Goal: Information Seeking & Learning: Learn about a topic

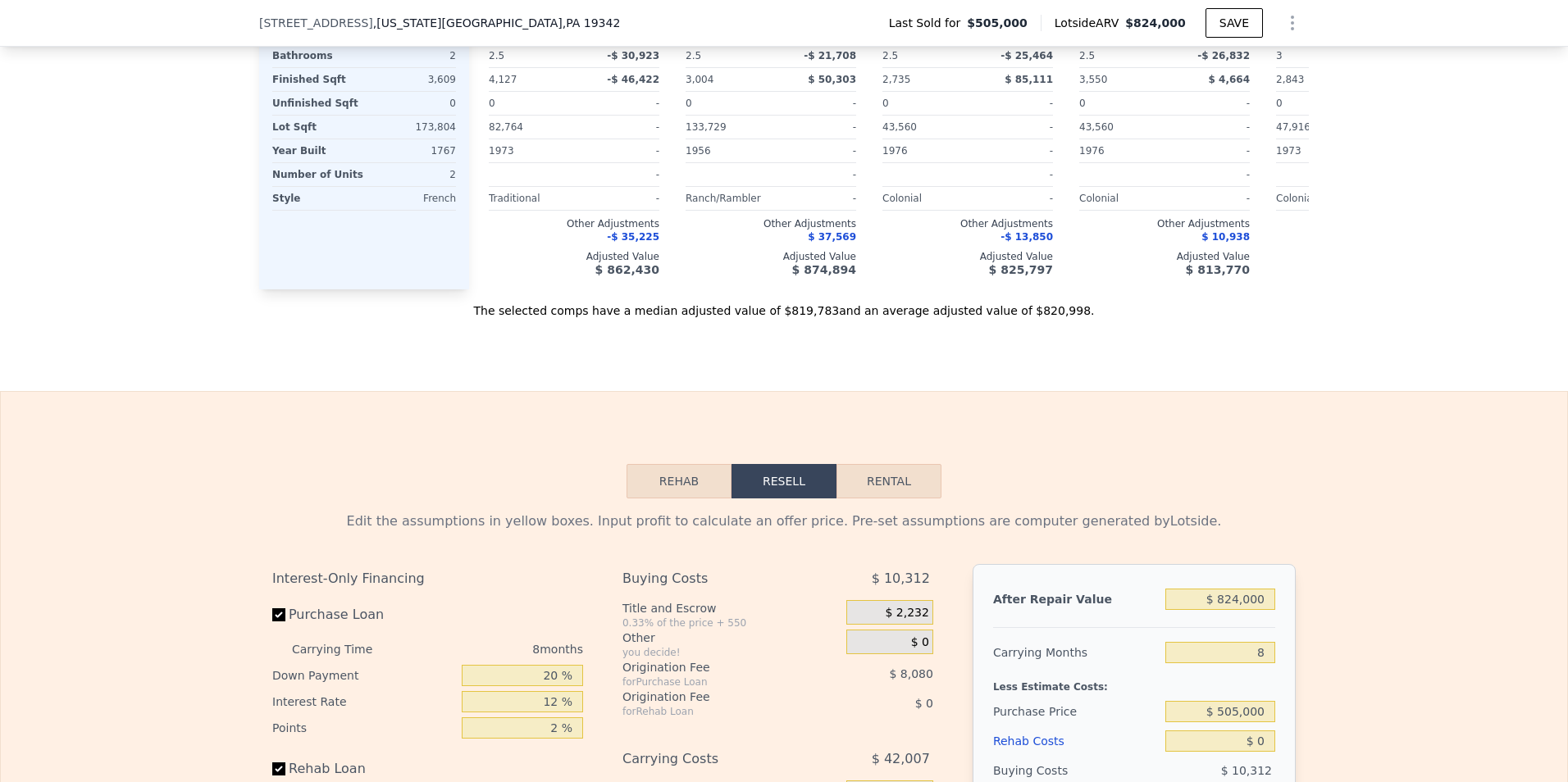
scroll to position [2209, 0]
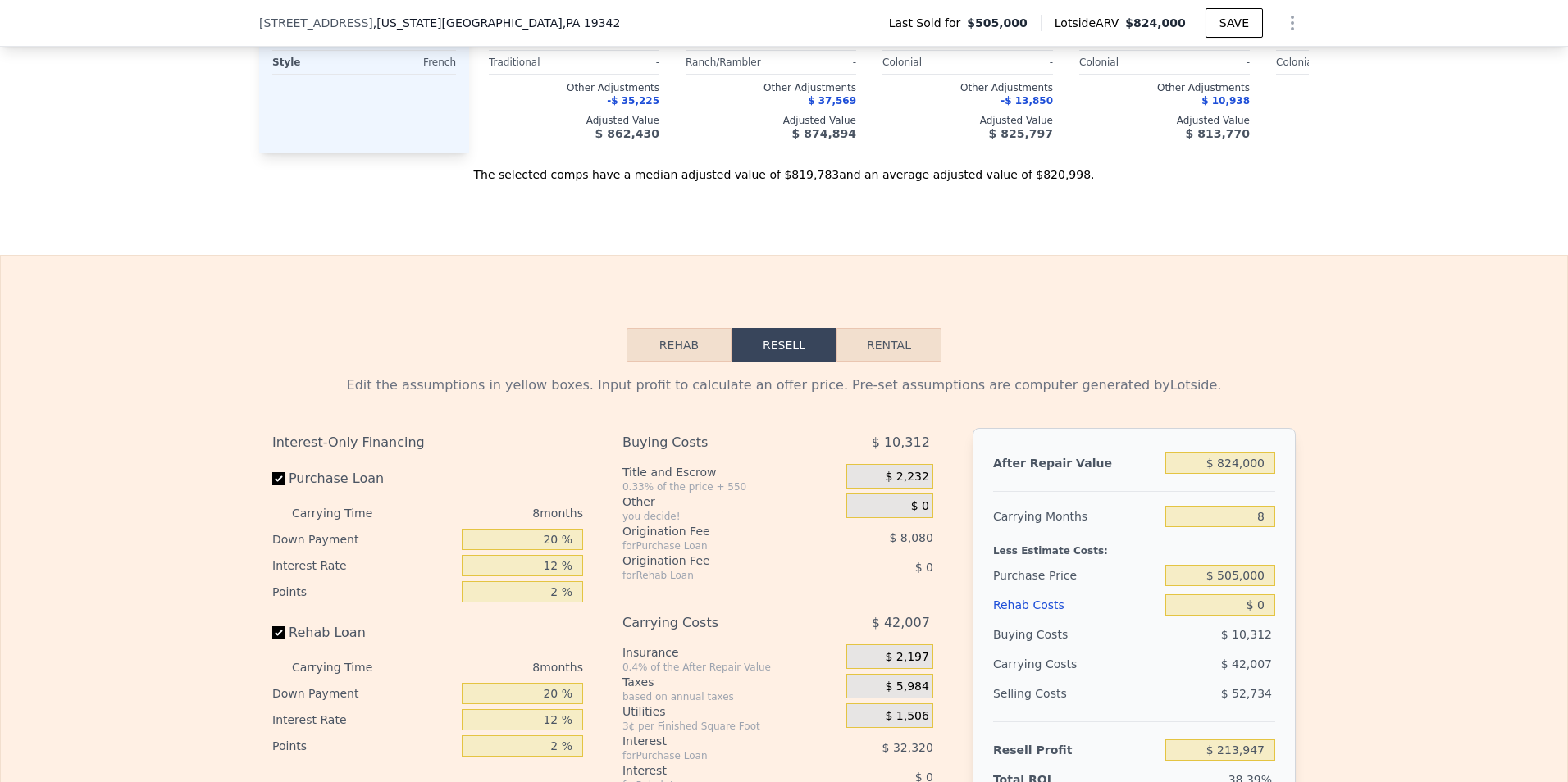
click at [678, 362] on button "Rehab" at bounding box center [679, 345] width 105 height 35
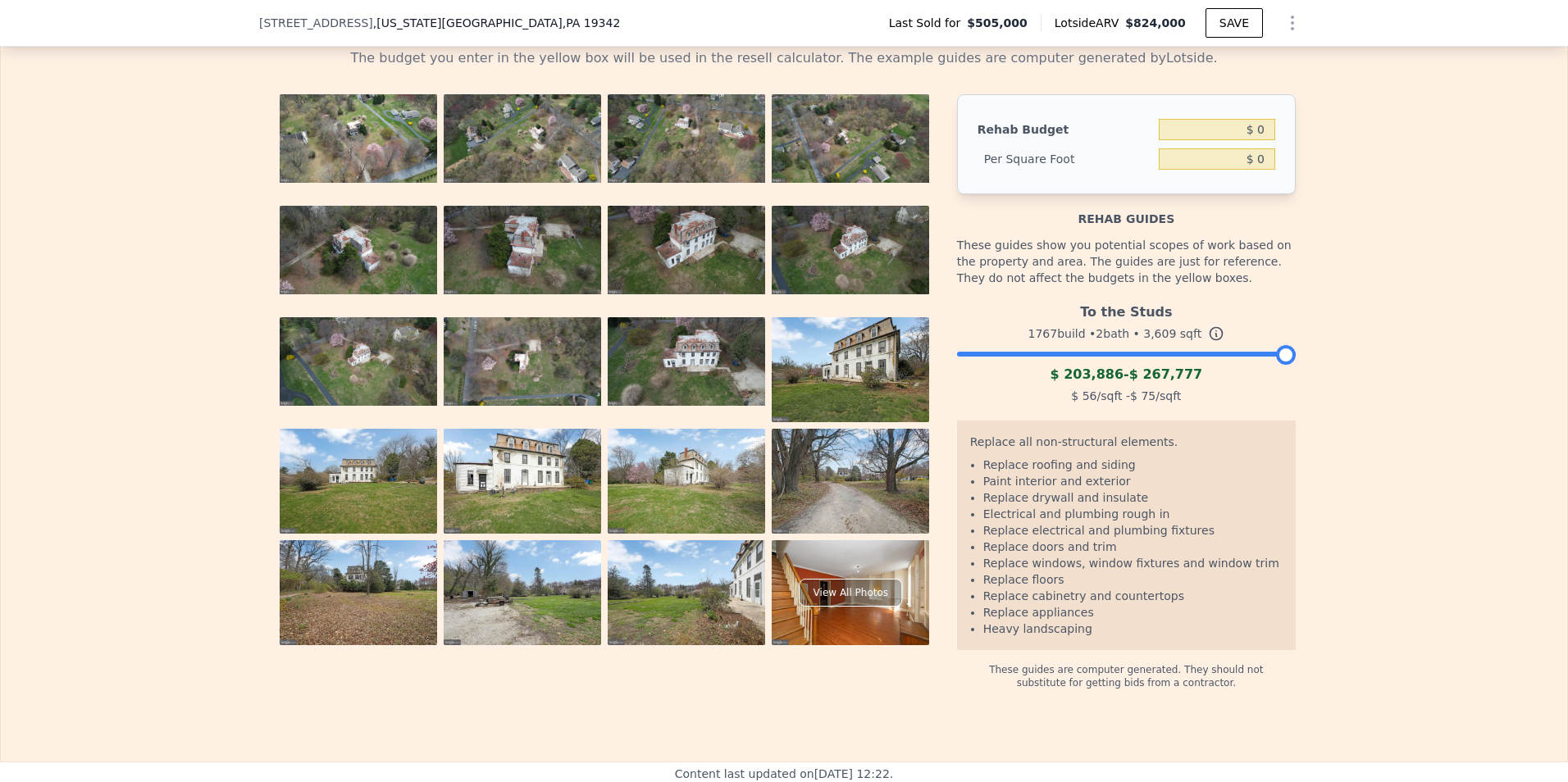
scroll to position [2537, 0]
click at [865, 391] on img at bounding box center [850, 369] width 158 height 105
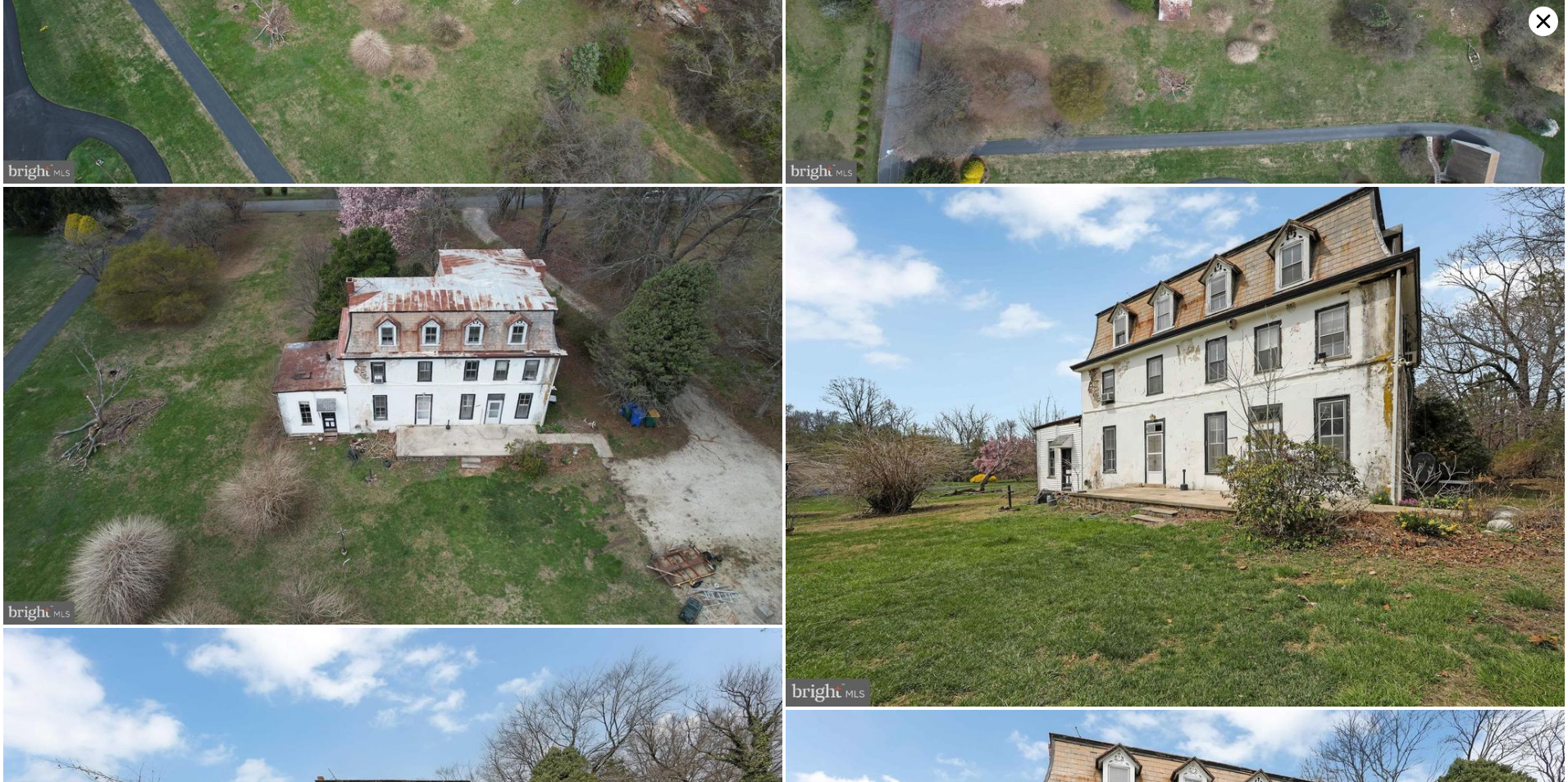
scroll to position [2190, 0]
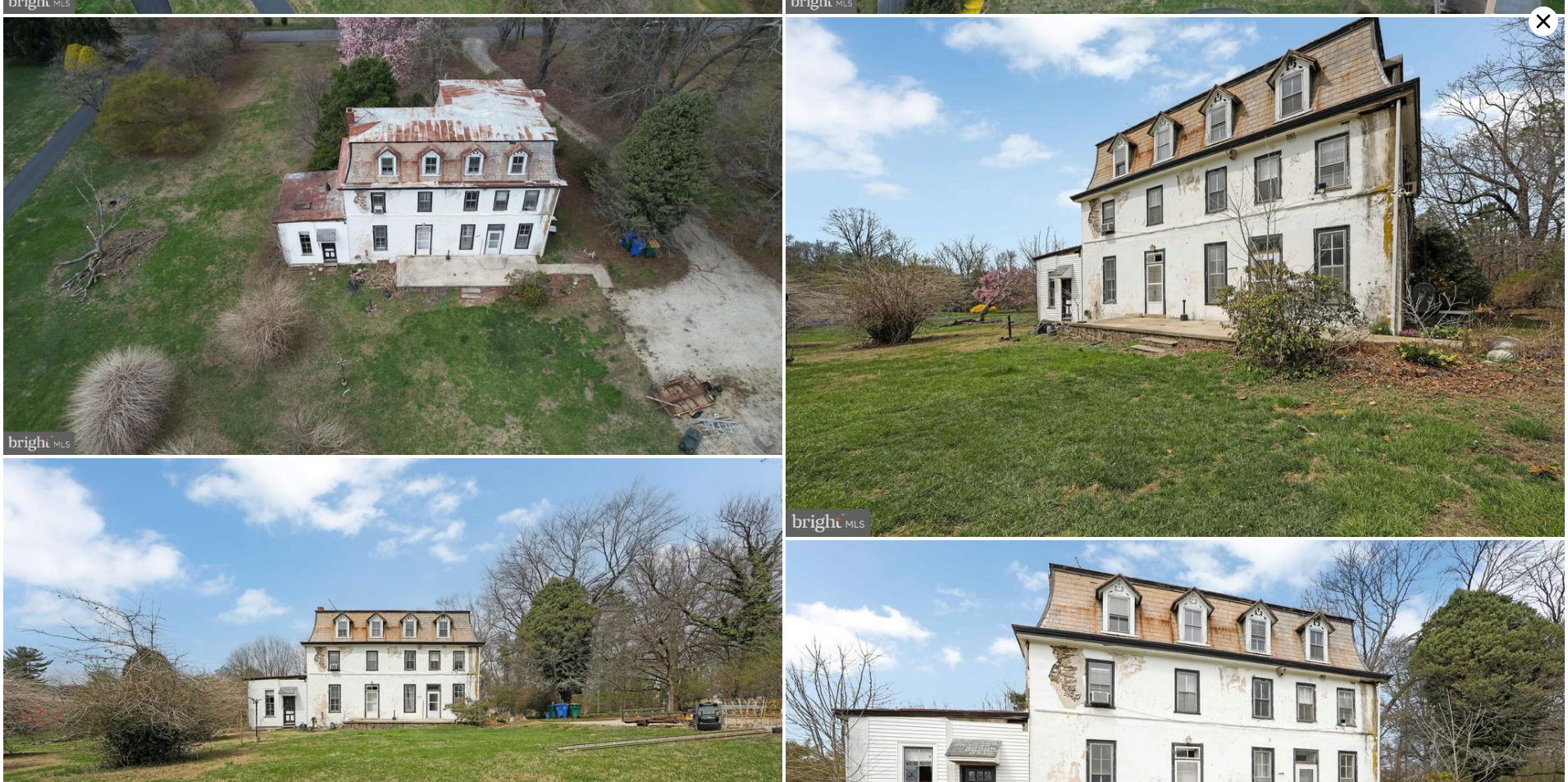
click at [551, 169] on img at bounding box center [392, 235] width 779 height 438
click at [1062, 156] on img at bounding box center [1175, 277] width 779 height 520
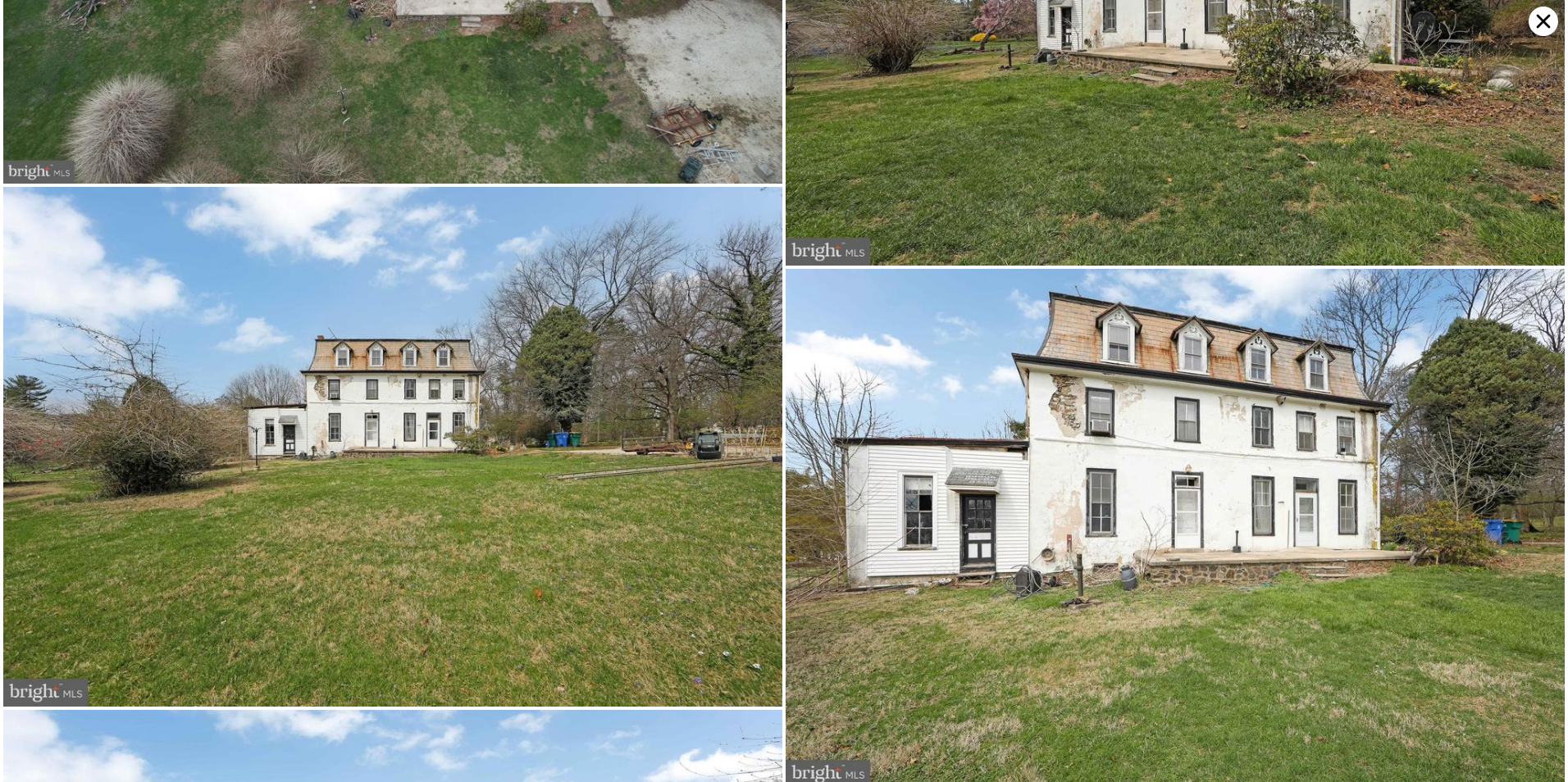
scroll to position [2629, 0]
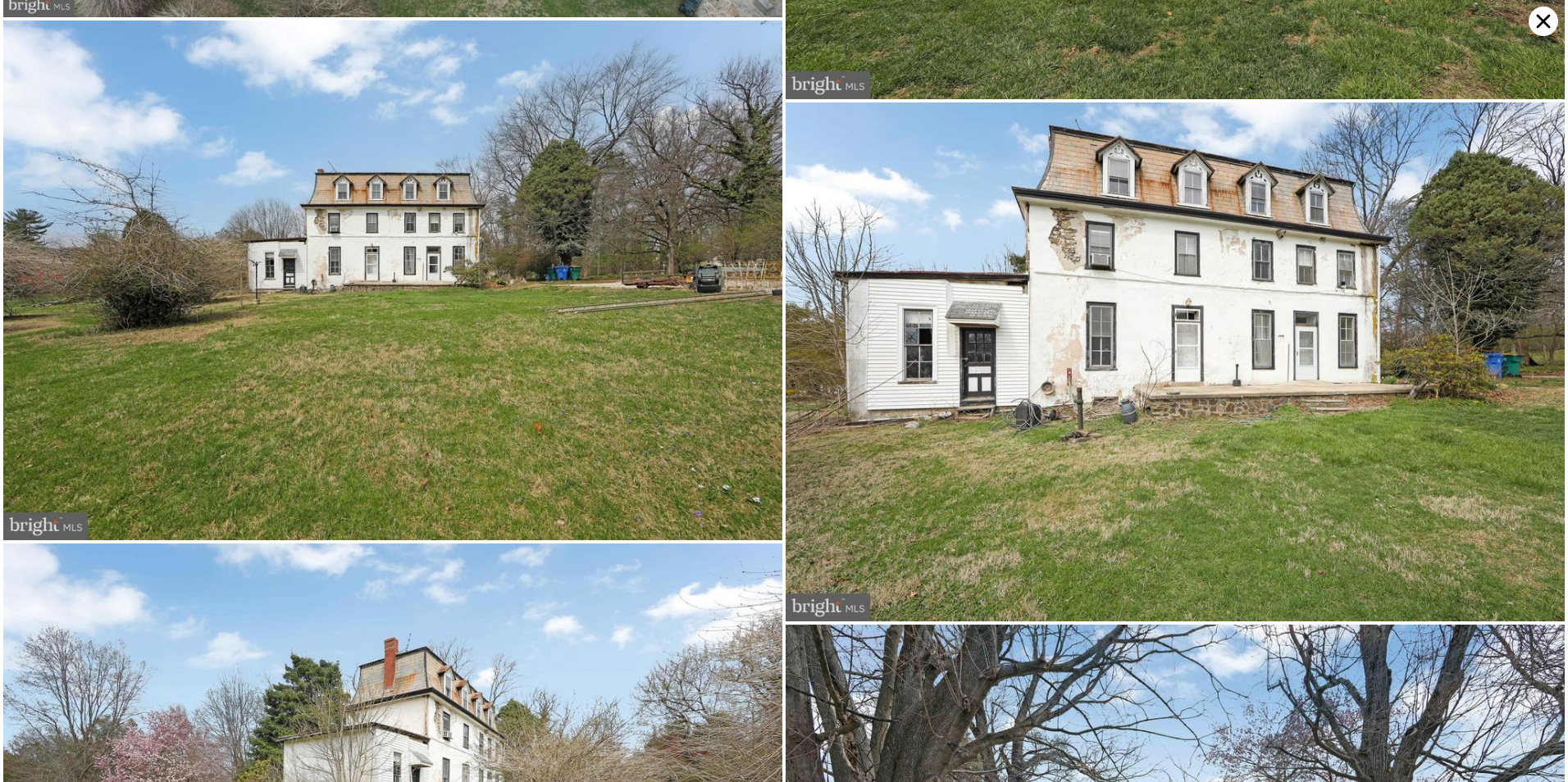
click at [553, 423] on img at bounding box center [392, 281] width 779 height 520
click at [1039, 266] on img at bounding box center [1175, 362] width 779 height 520
click at [1313, 250] on img at bounding box center [1175, 362] width 779 height 520
click at [555, 301] on img at bounding box center [392, 281] width 779 height 520
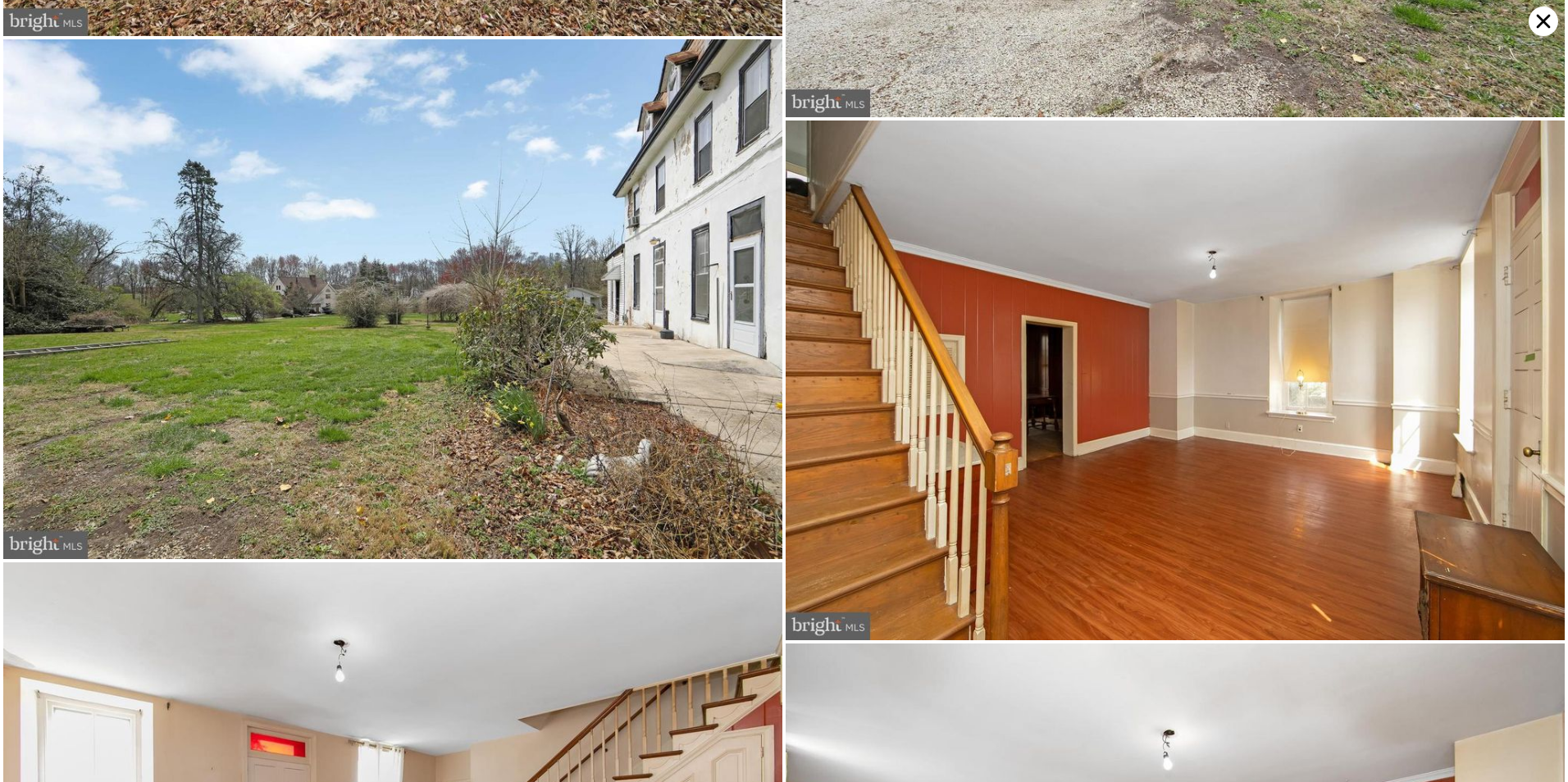
scroll to position [4185, 0]
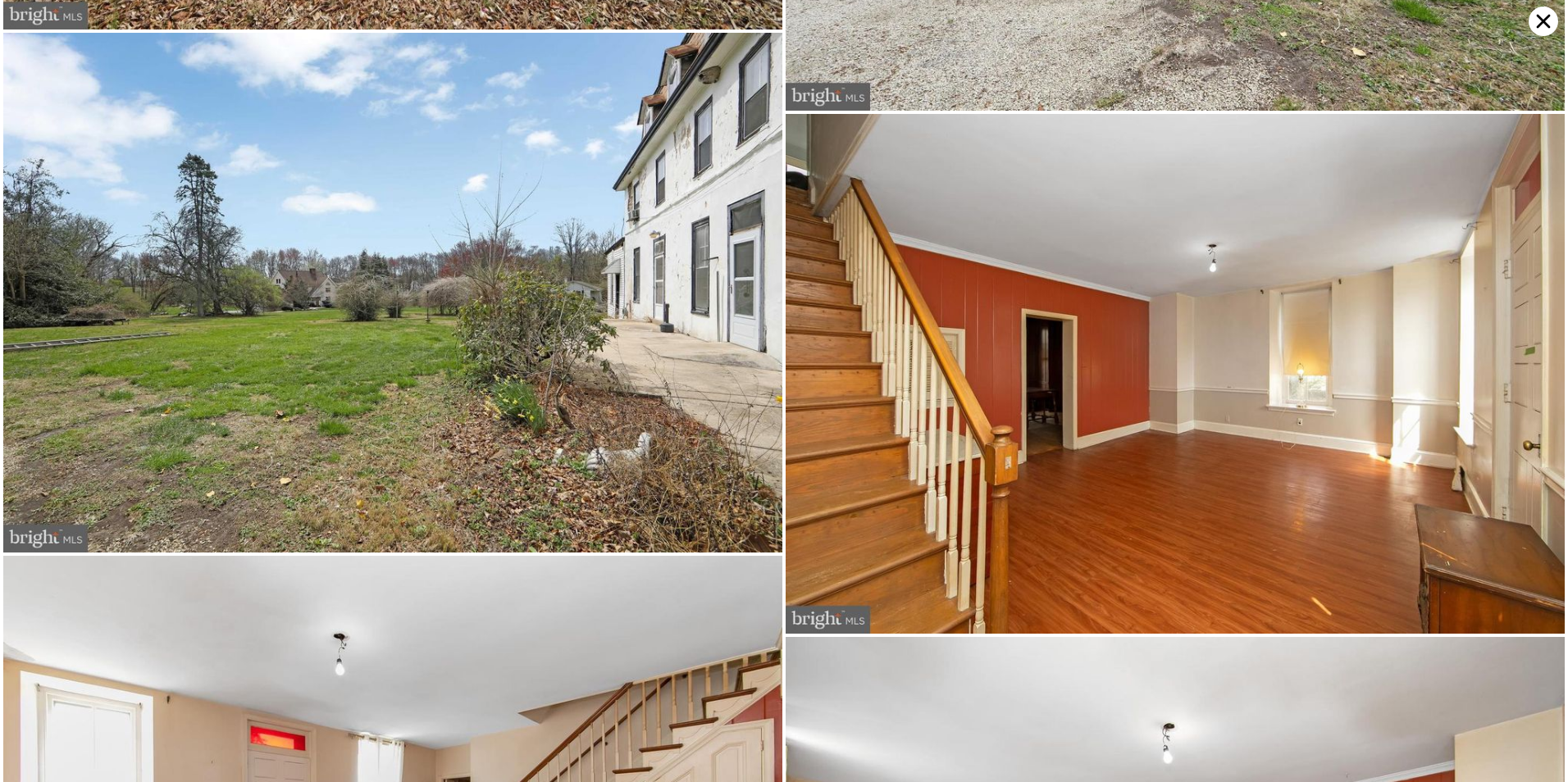
click at [719, 151] on img at bounding box center [392, 293] width 779 height 520
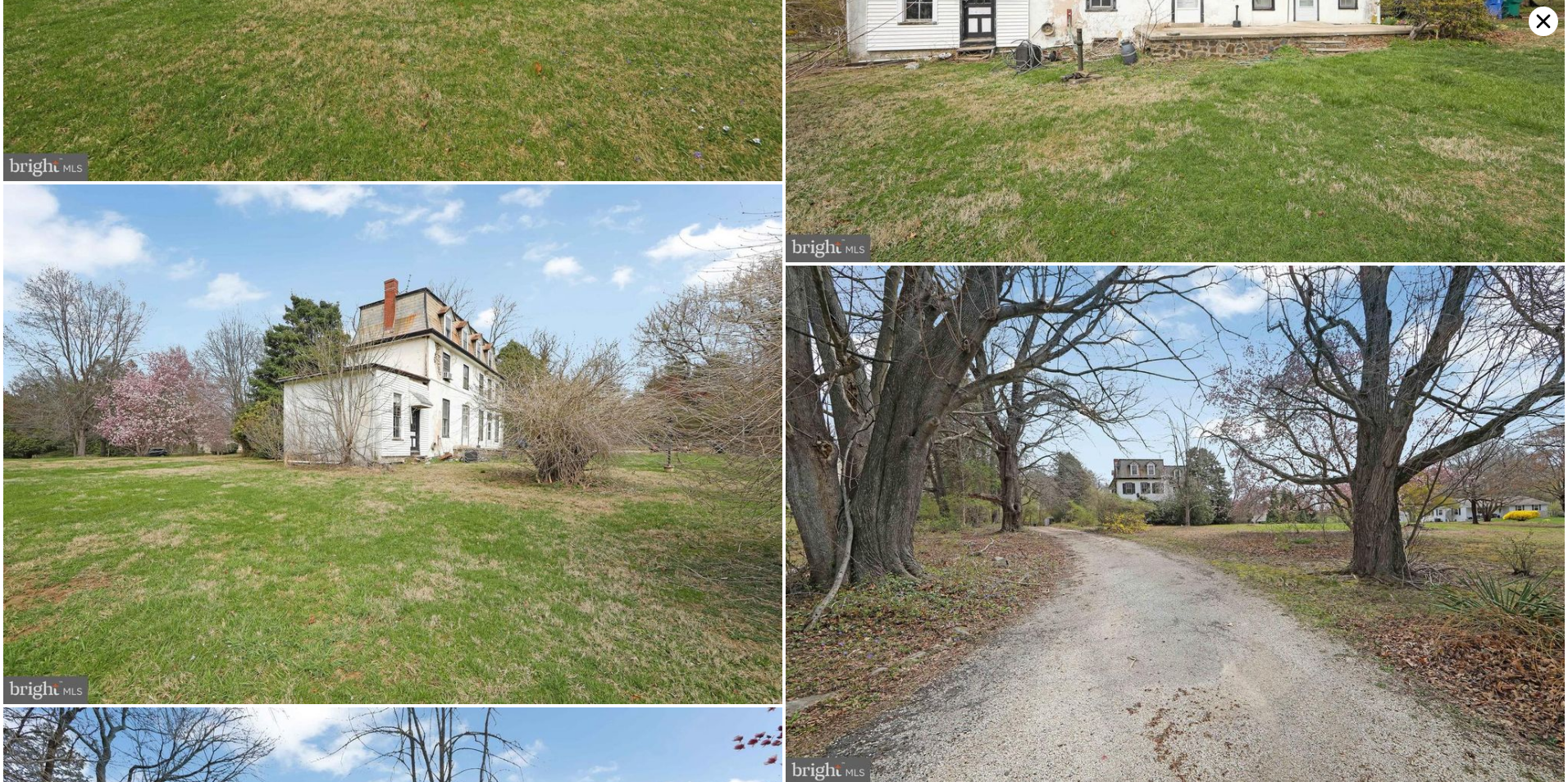
scroll to position [2709, 0]
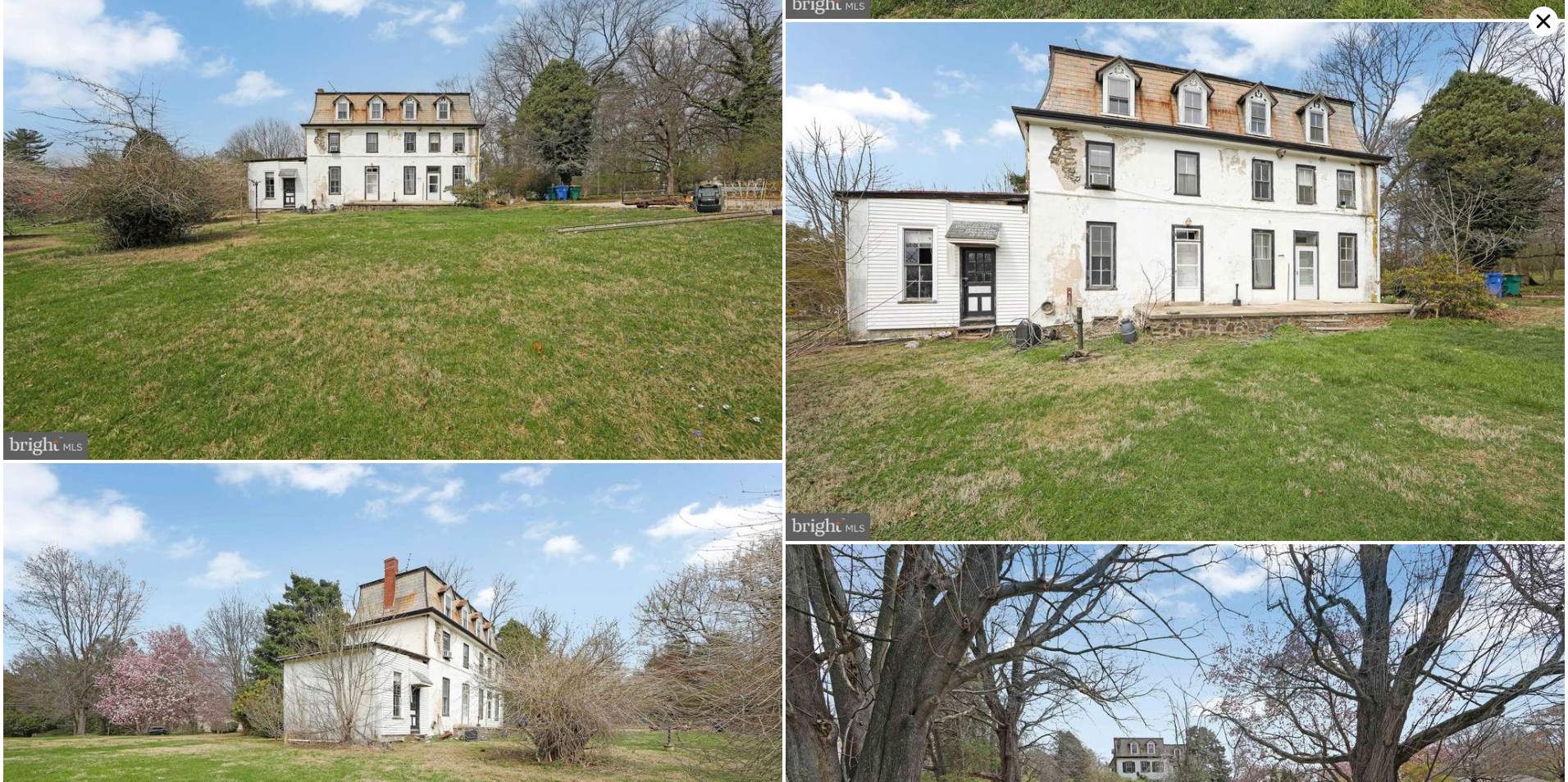
click at [584, 190] on img at bounding box center [392, 200] width 779 height 520
click at [484, 553] on img at bounding box center [392, 723] width 779 height 520
click at [866, 272] on img at bounding box center [1175, 282] width 779 height 520
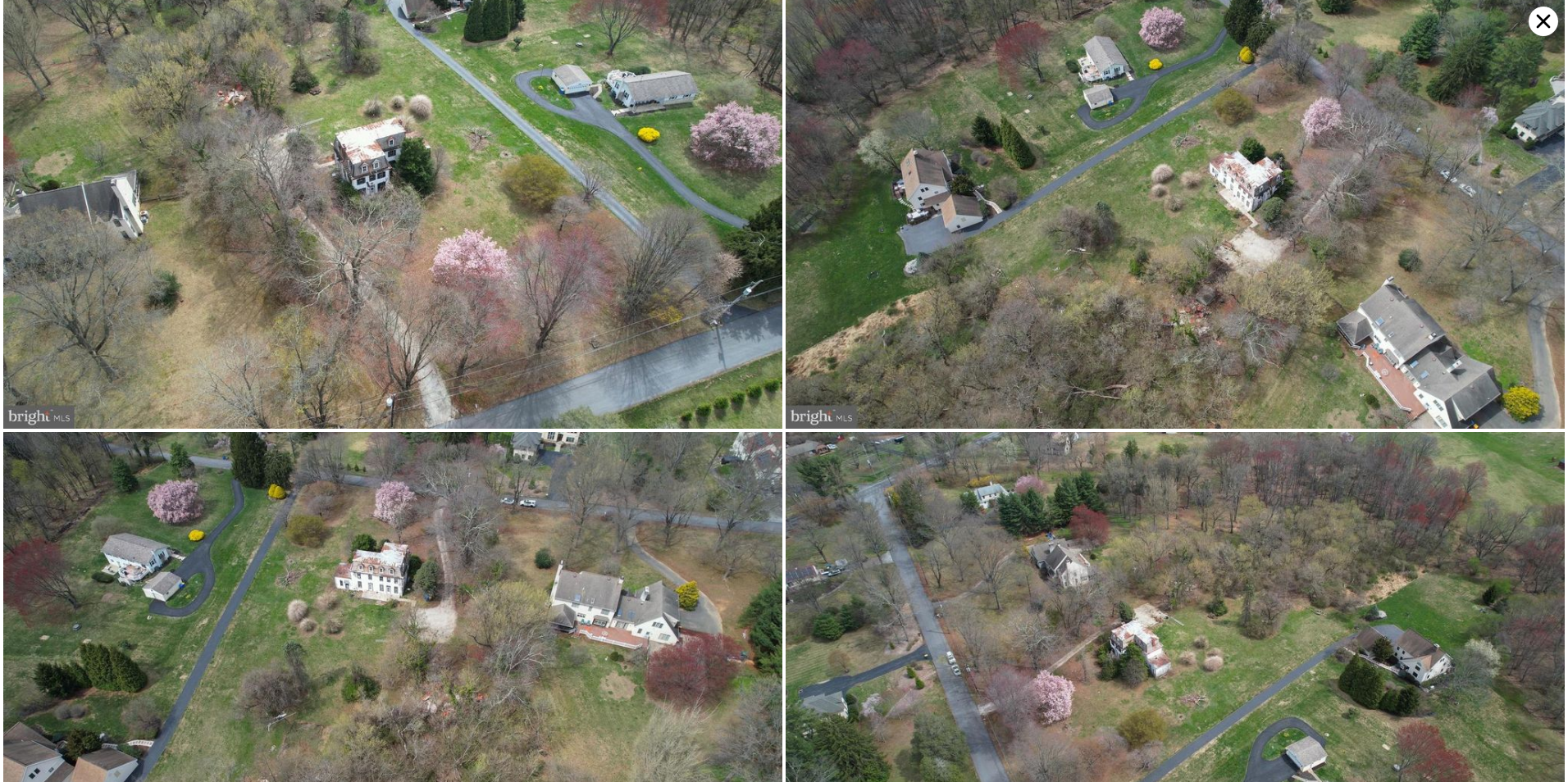
scroll to position [0, 0]
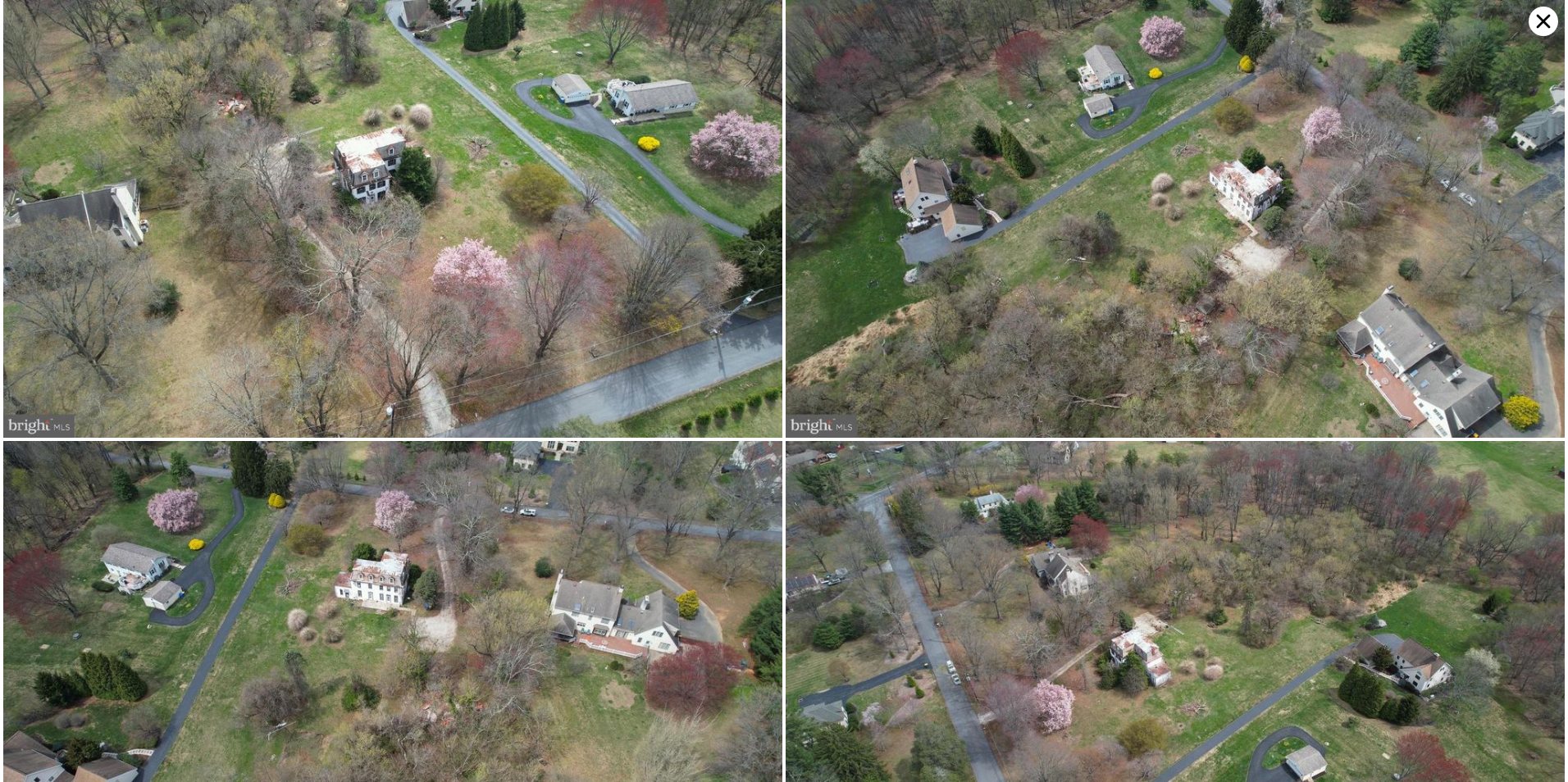
click at [539, 244] on img at bounding box center [392, 218] width 779 height 438
click at [1051, 139] on img at bounding box center [1175, 218] width 779 height 438
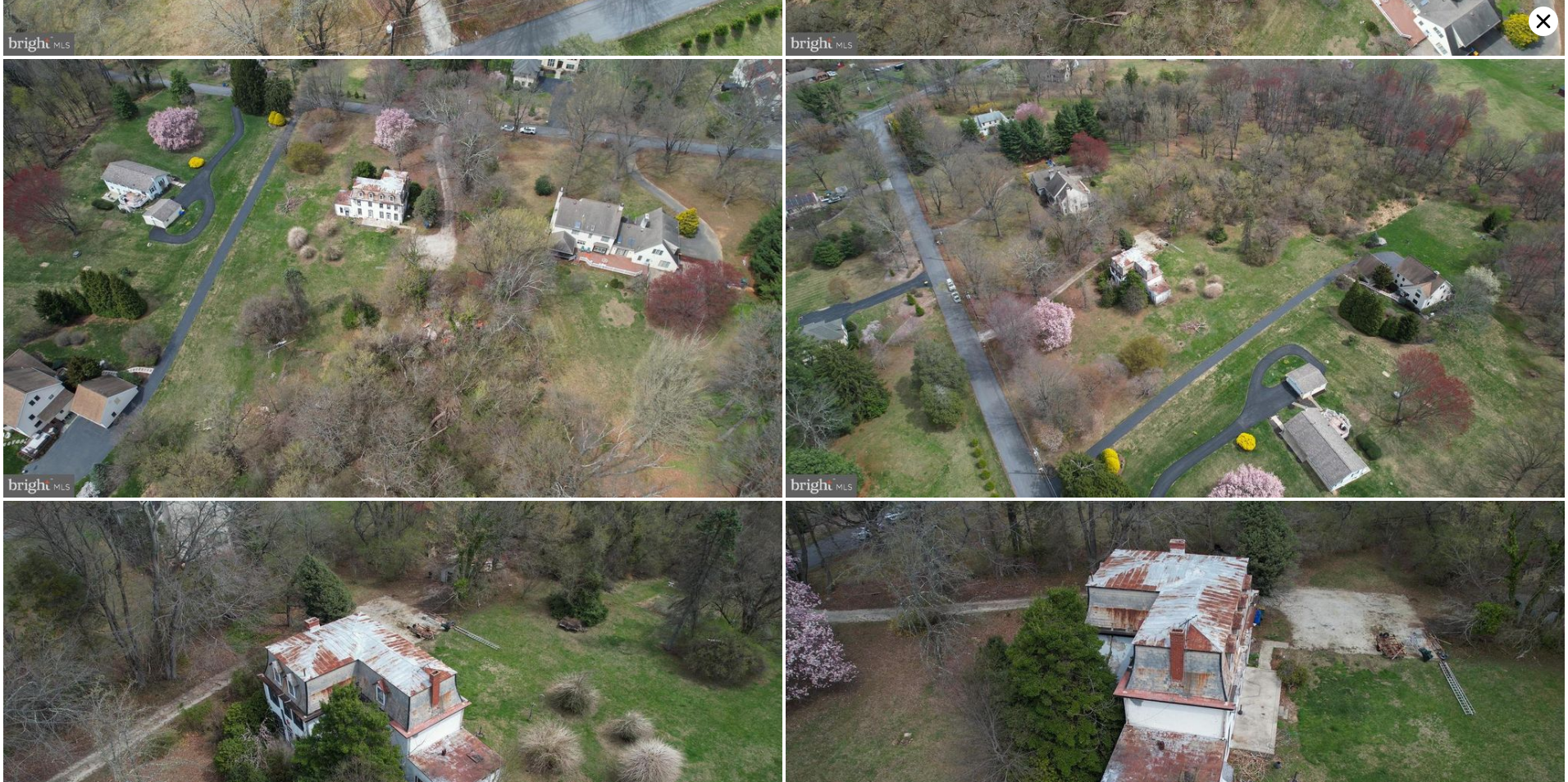
scroll to position [438, 0]
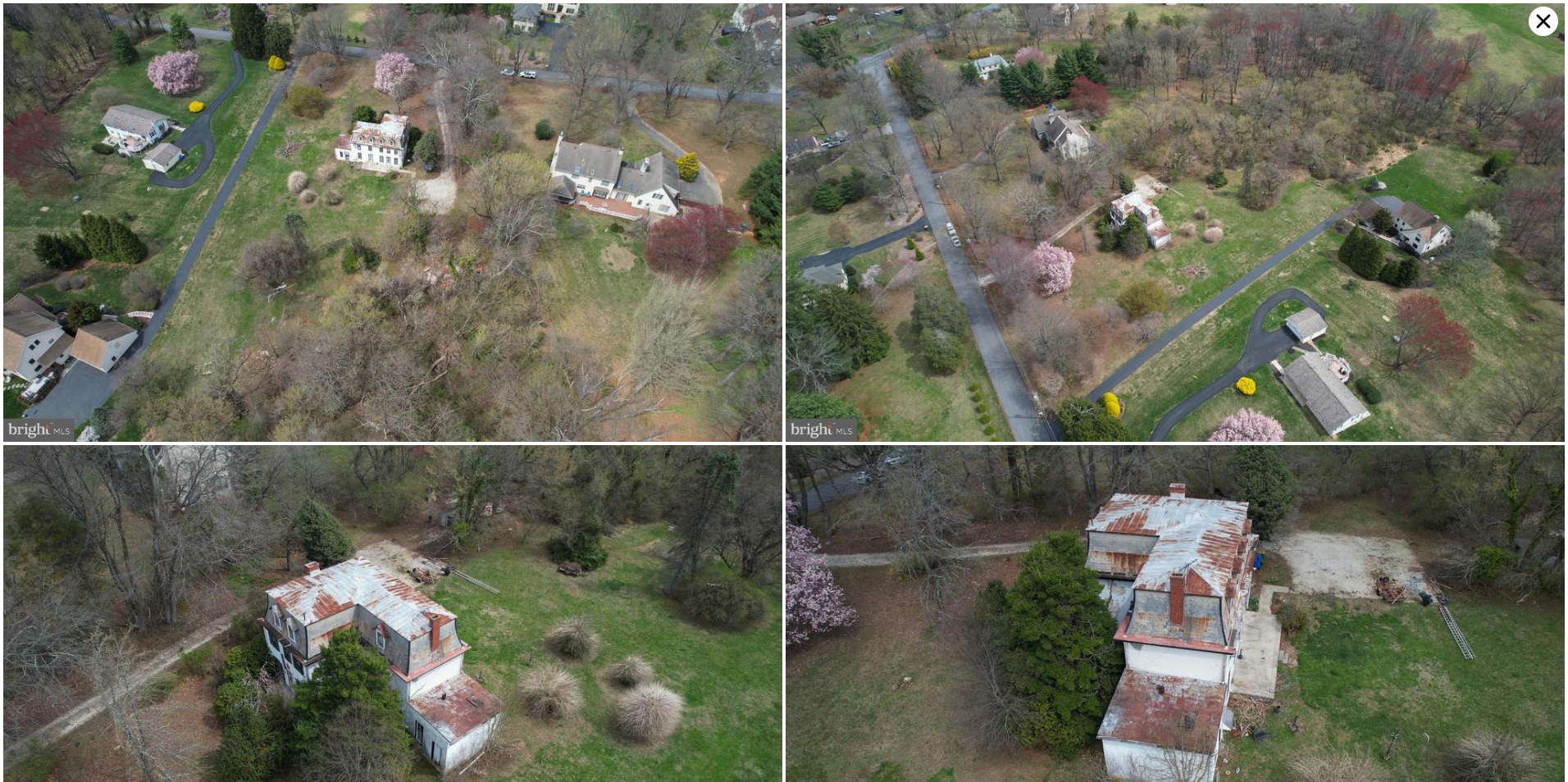
click at [681, 252] on img at bounding box center [392, 221] width 779 height 438
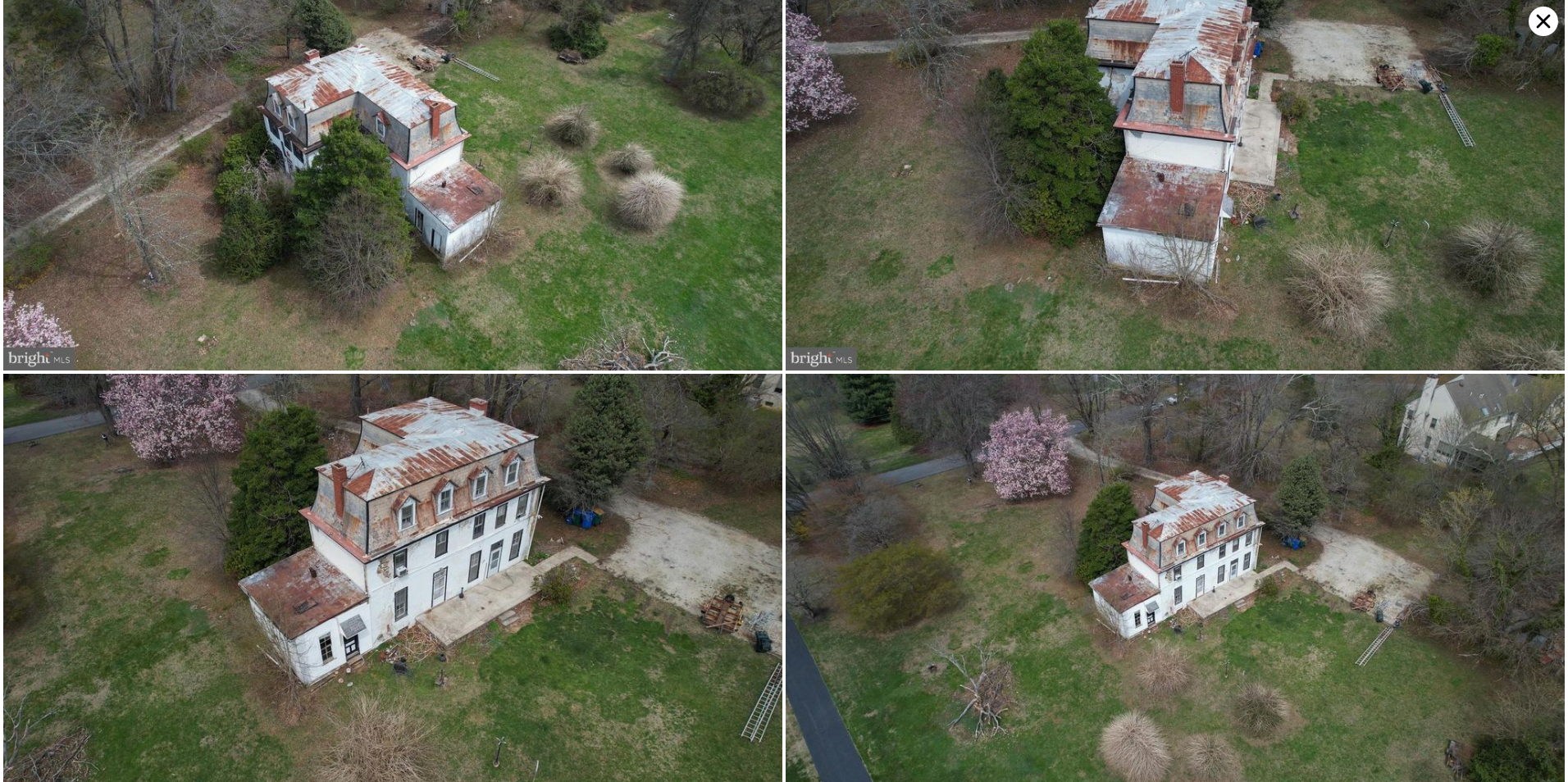
scroll to position [1314, 0]
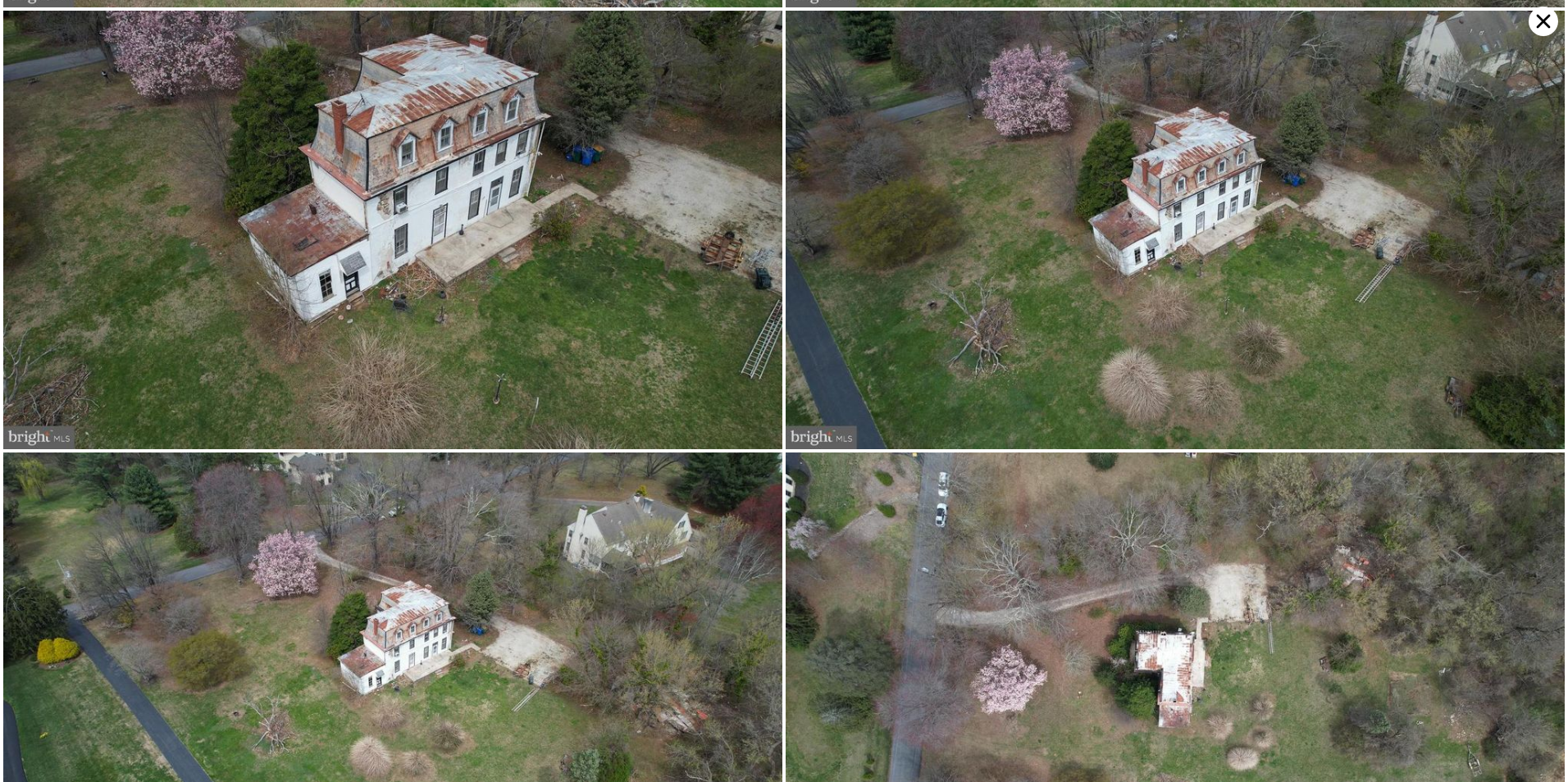
click at [559, 164] on img at bounding box center [392, 229] width 779 height 438
click at [385, 141] on img at bounding box center [392, 229] width 779 height 438
click at [496, 202] on img at bounding box center [392, 229] width 779 height 438
click at [1115, 184] on img at bounding box center [1175, 229] width 779 height 438
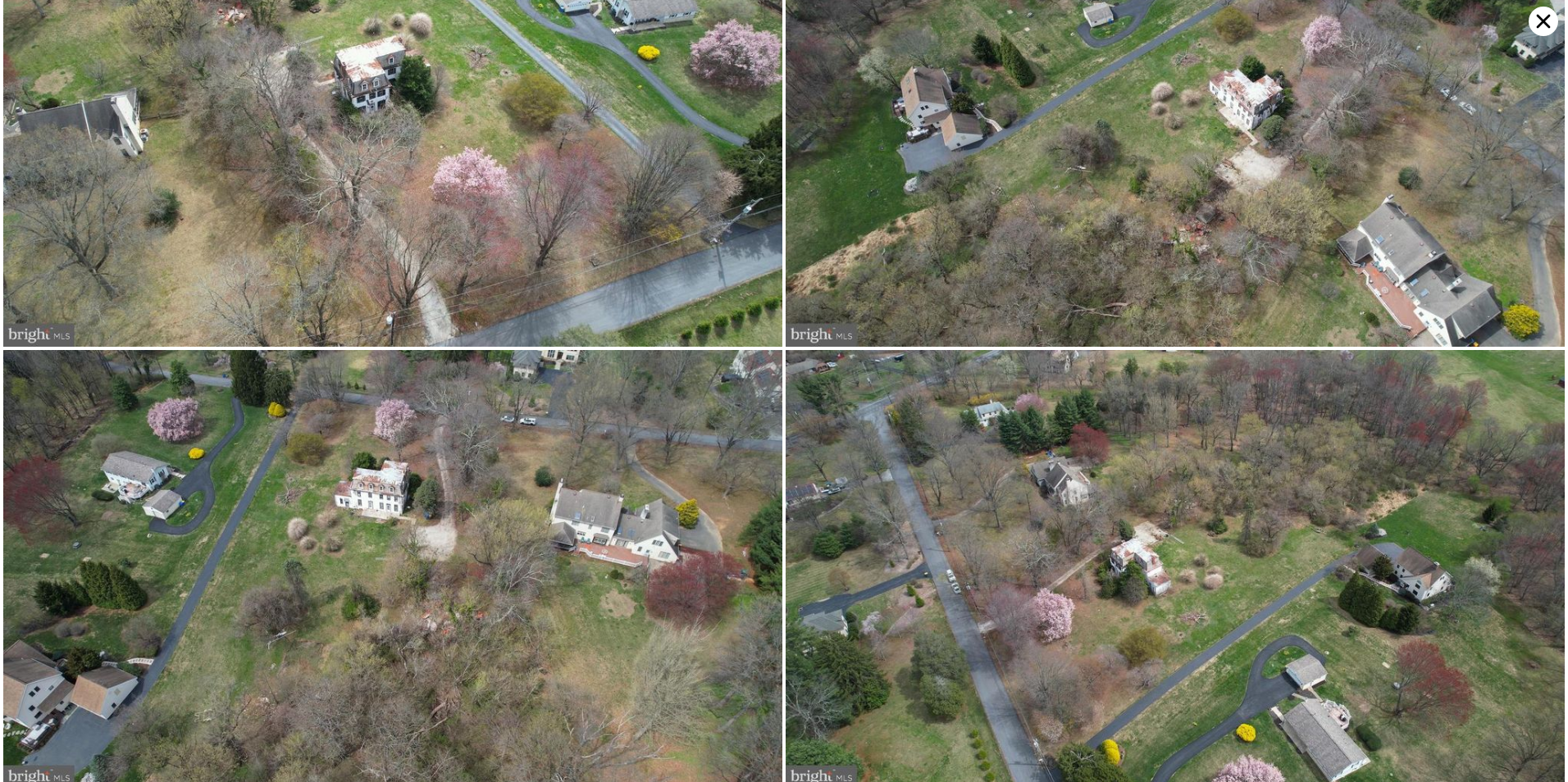
scroll to position [0, 0]
